Goal: Register for event/course

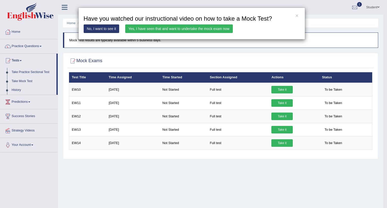
drag, startPoint x: 0, startPoint y: 0, endPoint x: 216, endPoint y: 28, distance: 218.1
click at [216, 28] on link "Yes, I have seen that and want to undertake the mock exam now" at bounding box center [179, 28] width 108 height 9
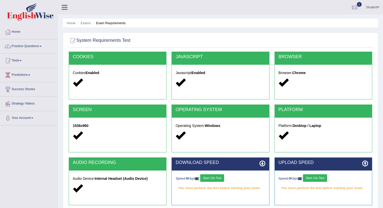
click at [212, 177] on button "Start 10s Test" at bounding box center [212, 178] width 24 height 8
click at [312, 177] on button "Start 10s Test" at bounding box center [315, 178] width 24 height 8
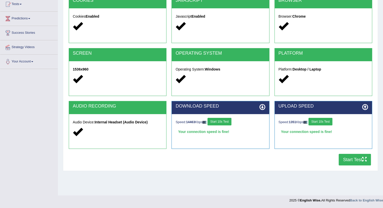
scroll to position [56, 0]
click at [348, 160] on button "Start Test" at bounding box center [355, 160] width 32 height 12
